Goal: Task Accomplishment & Management: Use online tool/utility

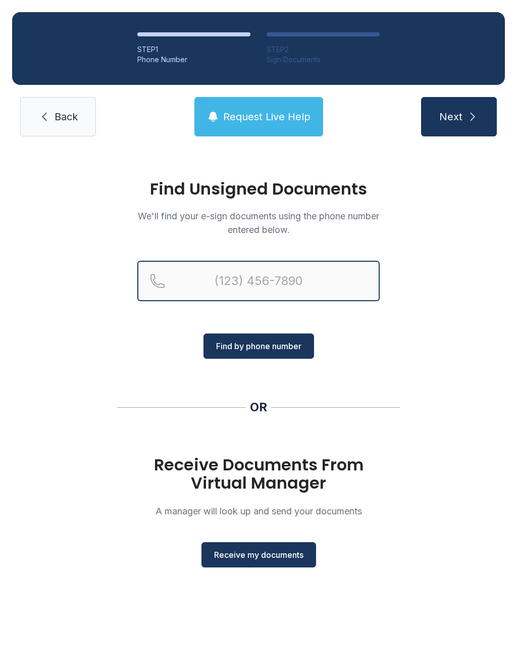
click at [230, 289] on input "Reservation phone number" at bounding box center [258, 281] width 243 height 40
type input "("
click at [44, 115] on icon at bounding box center [44, 117] width 12 height 12
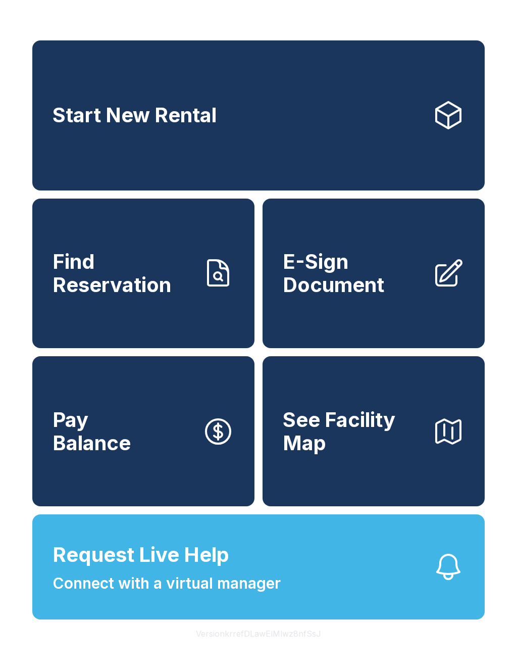
click at [358, 296] on span "E-Sign Document" at bounding box center [353, 273] width 141 height 46
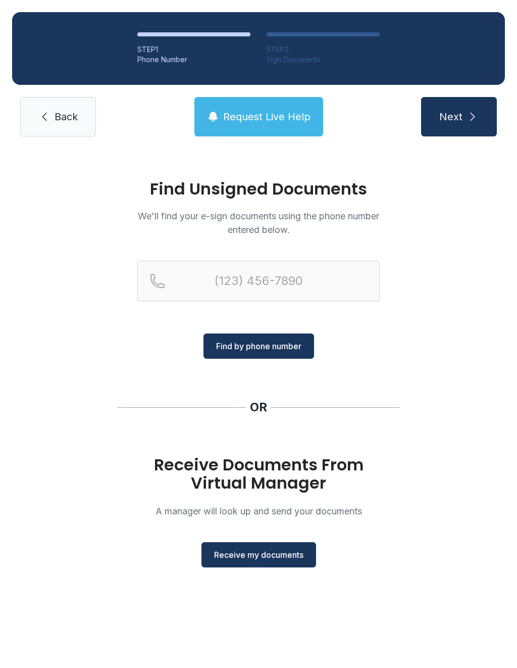
click at [241, 543] on button "Receive my documents" at bounding box center [259, 554] width 115 height 25
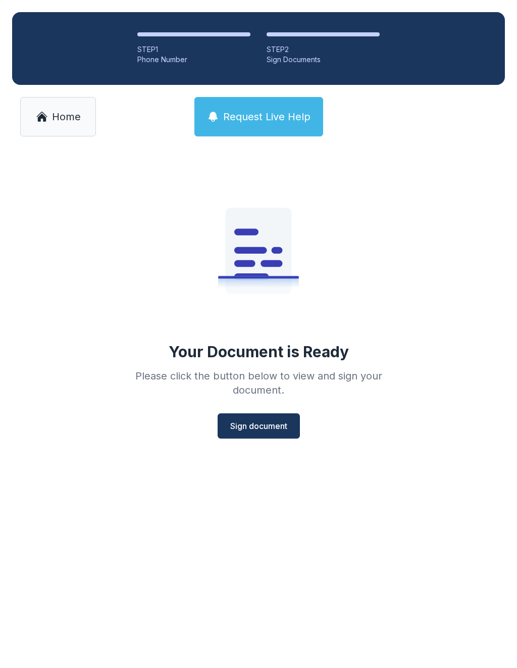
click at [259, 427] on span "Sign document" at bounding box center [258, 426] width 57 height 12
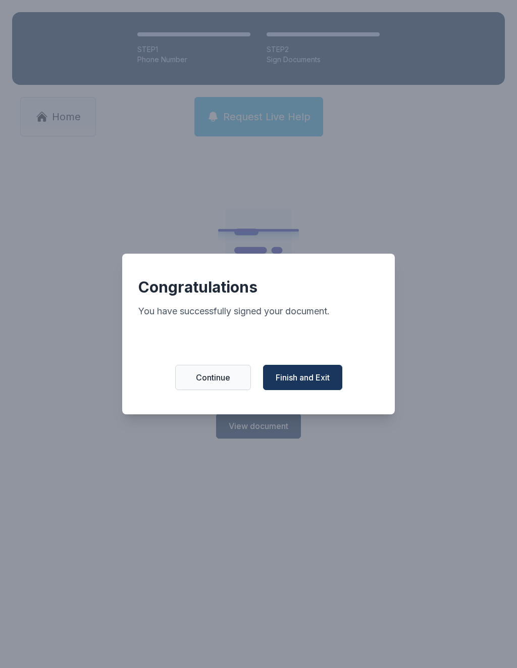
click at [313, 383] on span "Finish and Exit" at bounding box center [303, 377] width 54 height 12
